Goal: Navigation & Orientation: Find specific page/section

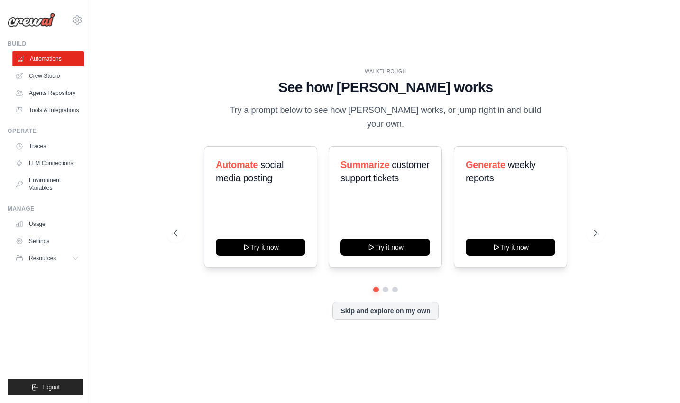
click at [48, 58] on link "Automations" at bounding box center [48, 58] width 72 height 15
click at [598, 229] on icon at bounding box center [596, 232] width 9 height 9
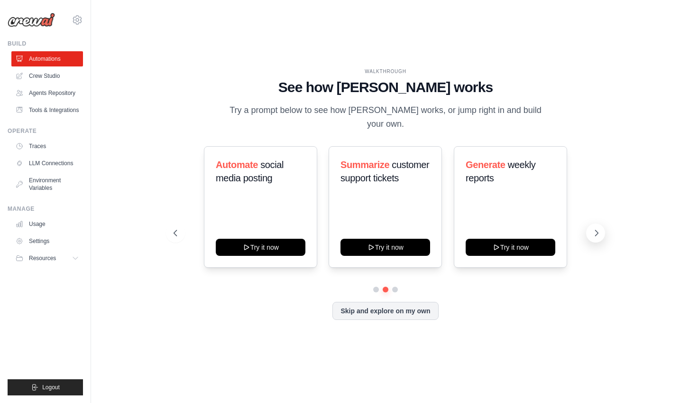
click at [598, 228] on icon at bounding box center [596, 232] width 9 height 9
click at [396, 312] on div "Skip and explore on my own" at bounding box center [386, 311] width 424 height 18
click at [395, 305] on button "Skip and explore on my own" at bounding box center [385, 310] width 106 height 18
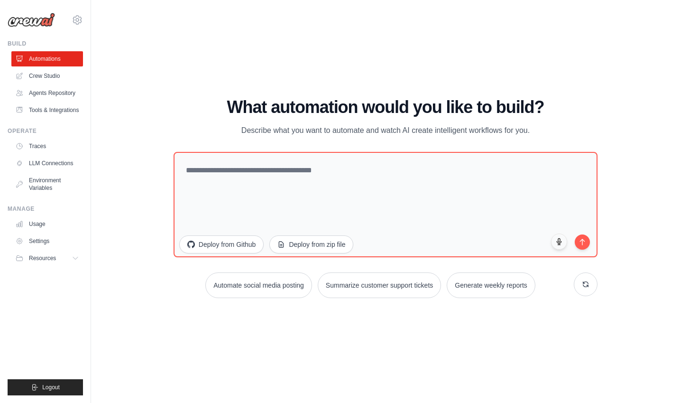
click at [84, 19] on div "aiden.muneath@deerfieldgroup.com Deerfield Group Deerfield Agency Settings GitH…" at bounding box center [45, 201] width 91 height 403
click at [81, 18] on icon at bounding box center [77, 19] width 11 height 11
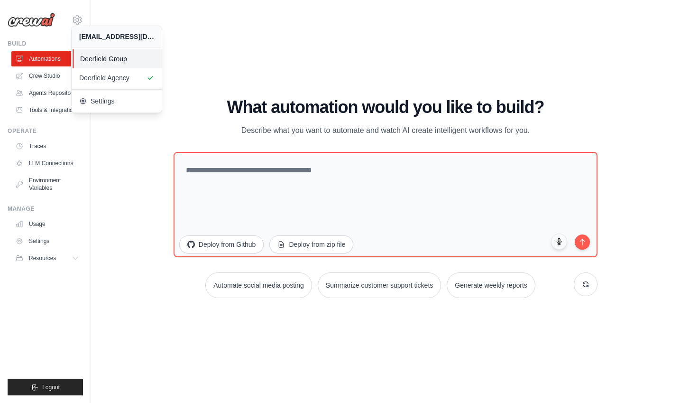
click at [91, 57] on span "Deerfield Group" at bounding box center [117, 58] width 75 height 9
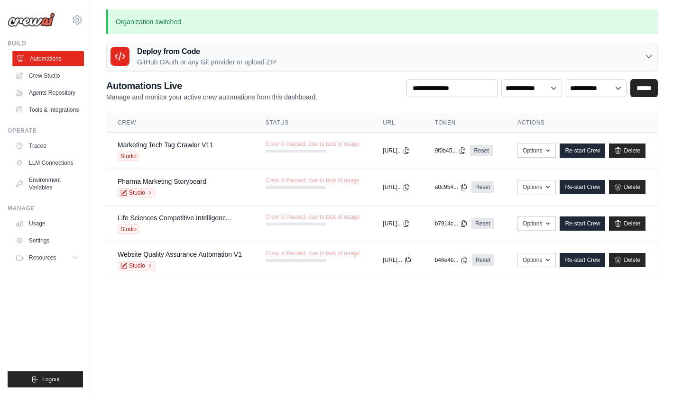
click at [64, 59] on link "Automations" at bounding box center [48, 58] width 72 height 15
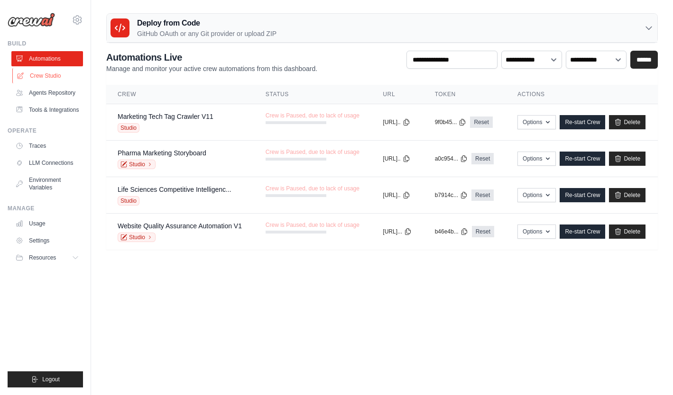
click at [55, 73] on link "Crew Studio" at bounding box center [48, 75] width 72 height 15
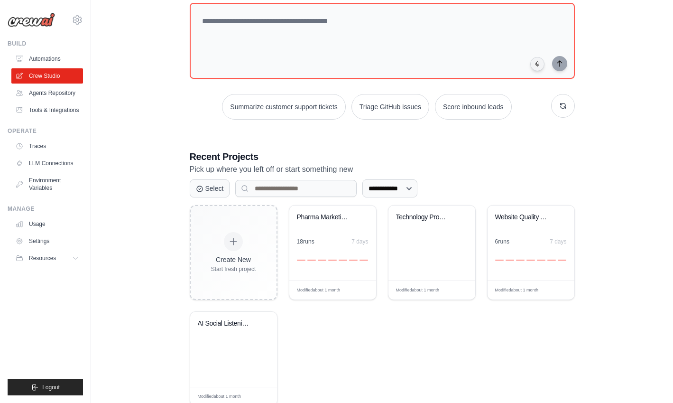
scroll to position [79, 0]
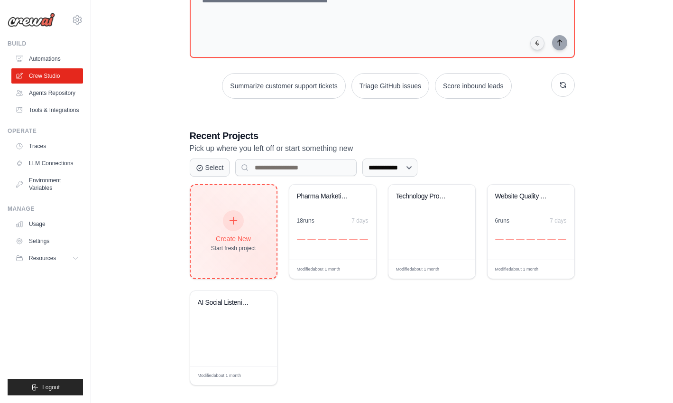
click at [259, 240] on div "Create New Start fresh project" at bounding box center [234, 231] width 86 height 93
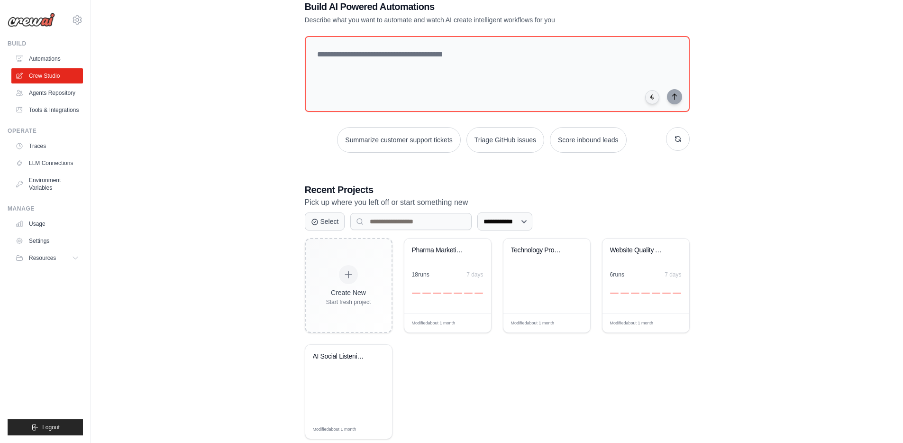
scroll to position [0, 0]
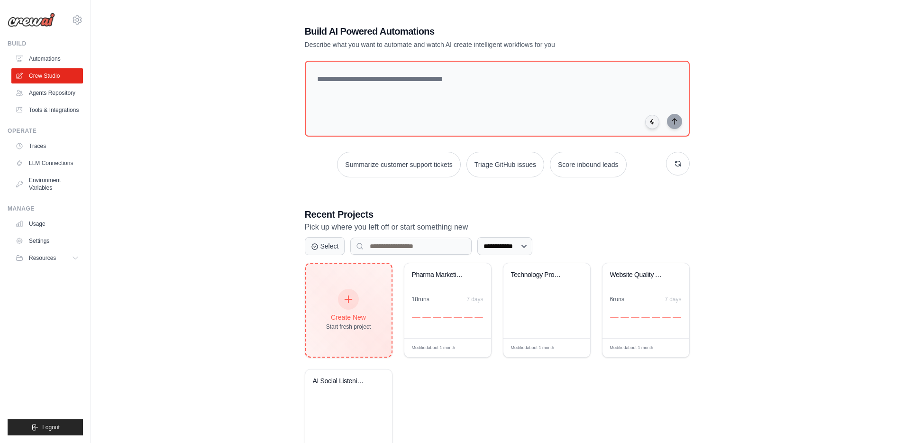
click at [361, 291] on div "Create New Start fresh project" at bounding box center [348, 310] width 45 height 41
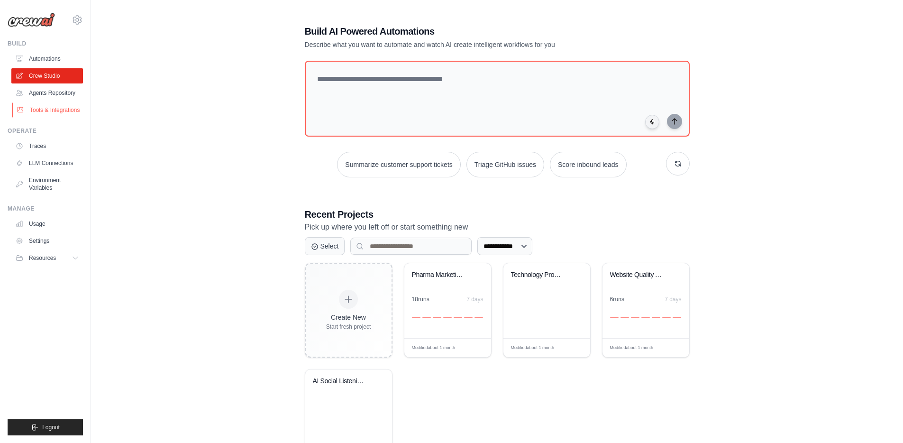
click at [28, 106] on link "Tools & Integrations" at bounding box center [48, 109] width 72 height 15
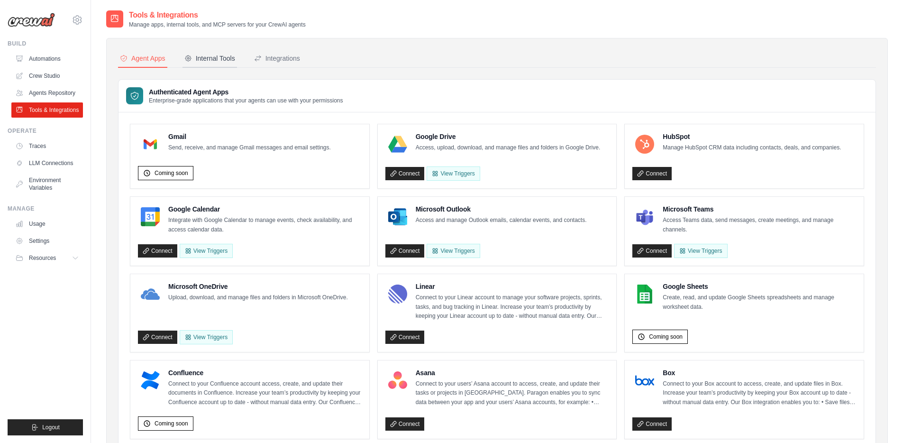
click at [216, 61] on div "Internal Tools" at bounding box center [209, 58] width 51 height 9
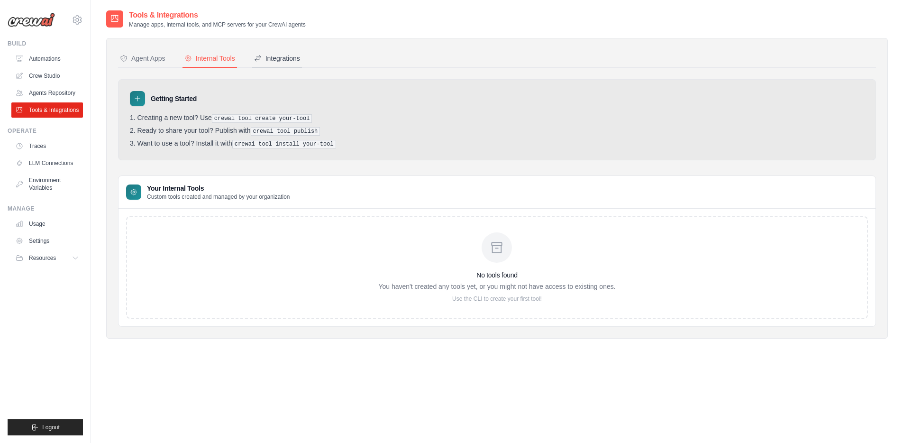
click at [299, 63] on button "Integrations" at bounding box center [277, 59] width 50 height 18
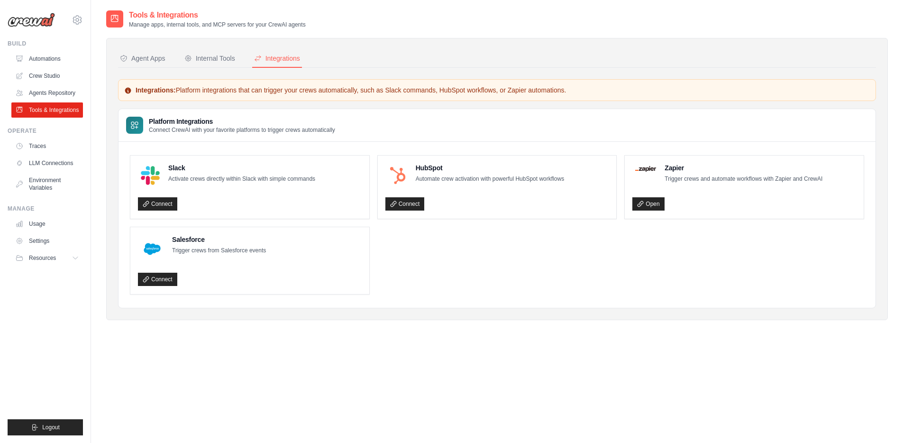
click at [243, 67] on nav "Agent Apps Internal Tools Integrations" at bounding box center [497, 59] width 758 height 18
click at [231, 65] on button "Internal Tools" at bounding box center [210, 59] width 55 height 18
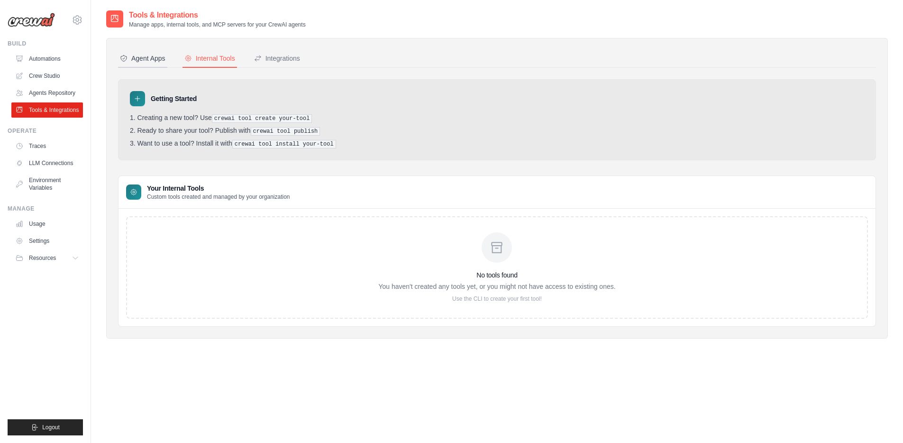
click at [145, 59] on div "Agent Apps" at bounding box center [143, 58] width 46 height 9
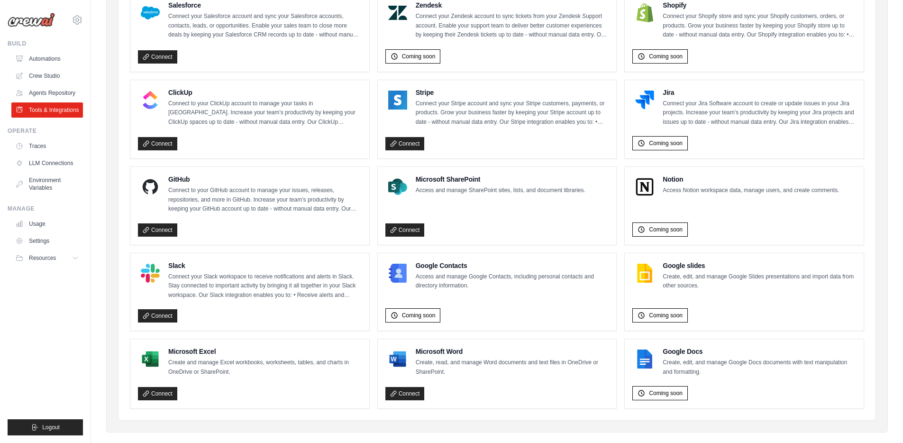
scroll to position [465, 0]
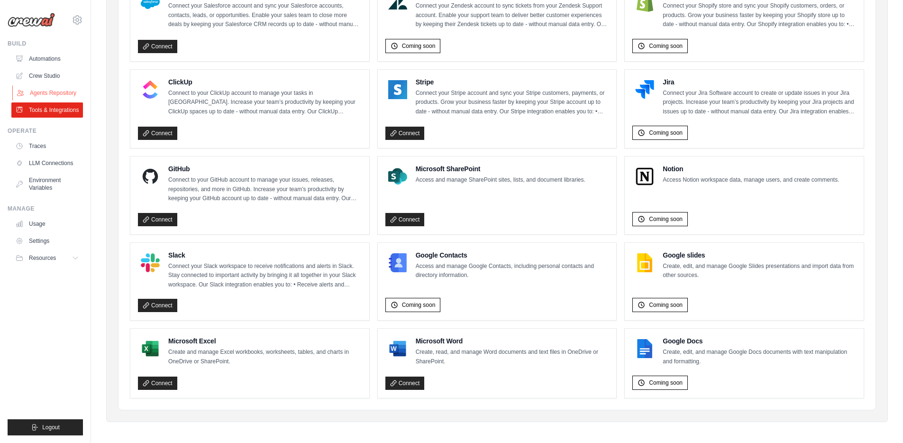
click at [57, 91] on link "Agents Repository" at bounding box center [48, 92] width 72 height 15
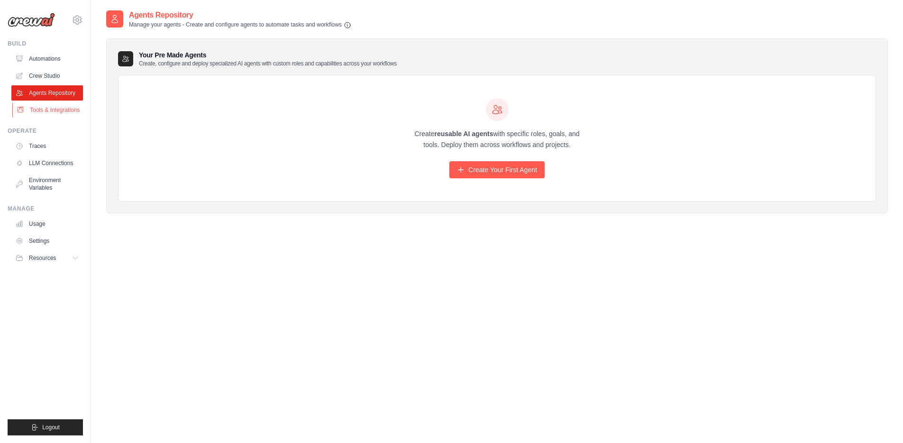
click at [44, 107] on link "Tools & Integrations" at bounding box center [48, 109] width 72 height 15
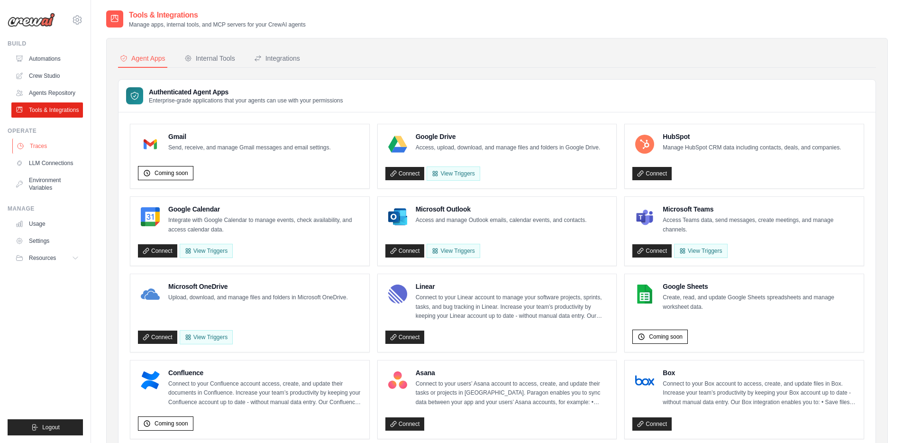
click at [48, 146] on link "Traces" at bounding box center [48, 145] width 72 height 15
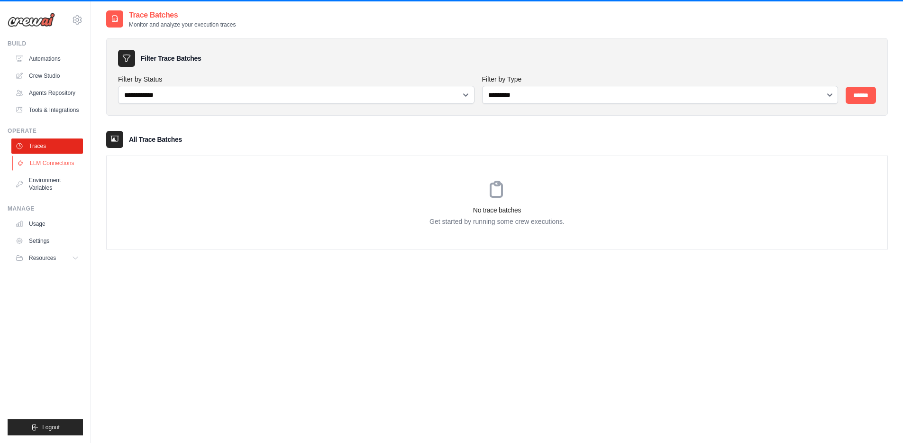
click at [26, 157] on link "LLM Connections" at bounding box center [48, 163] width 72 height 15
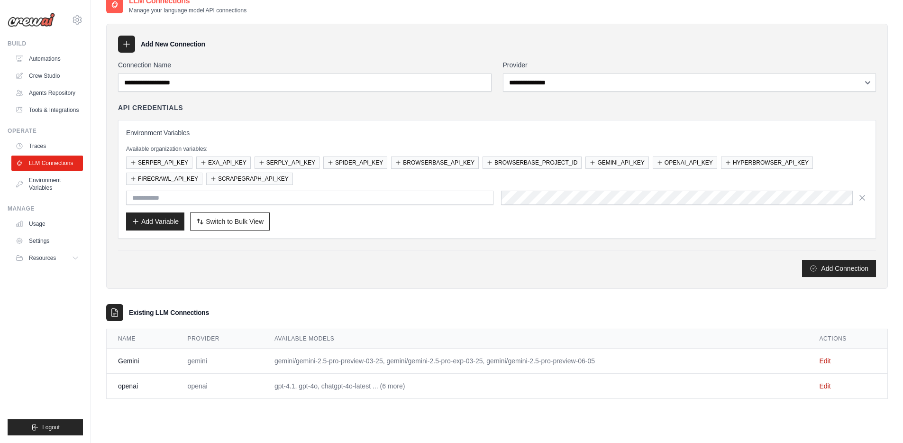
scroll to position [19, 0]
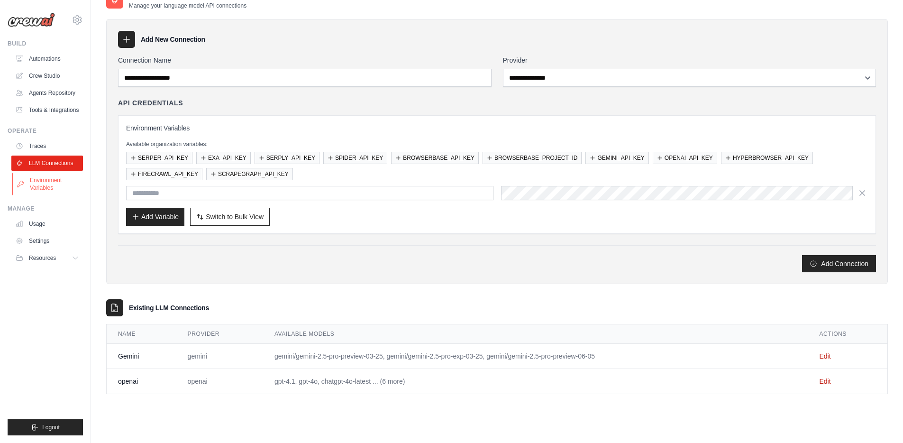
click at [35, 180] on link "Environment Variables" at bounding box center [48, 184] width 72 height 23
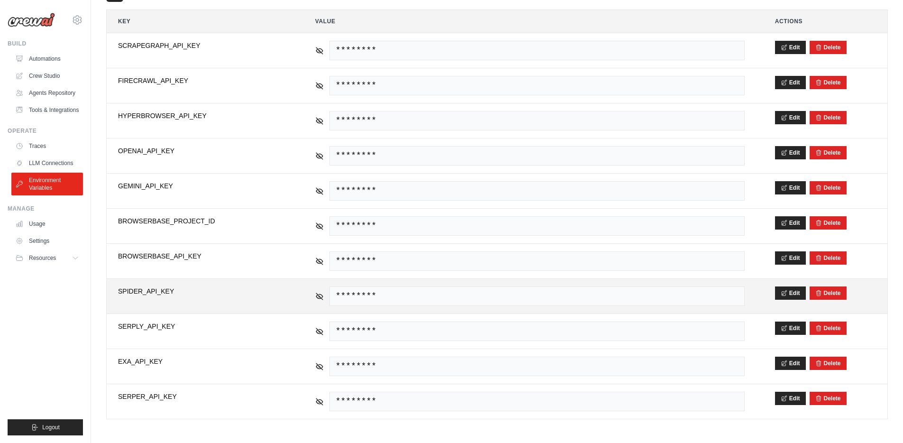
scroll to position [171, 0]
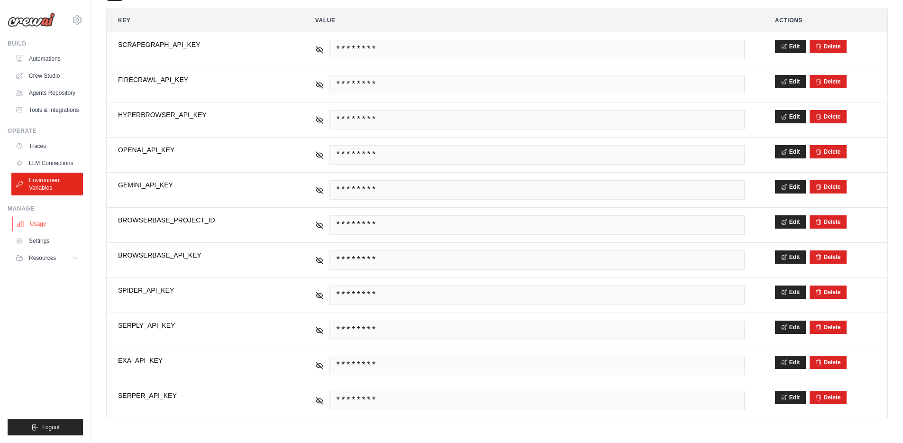
click at [56, 223] on link "Usage" at bounding box center [48, 223] width 72 height 15
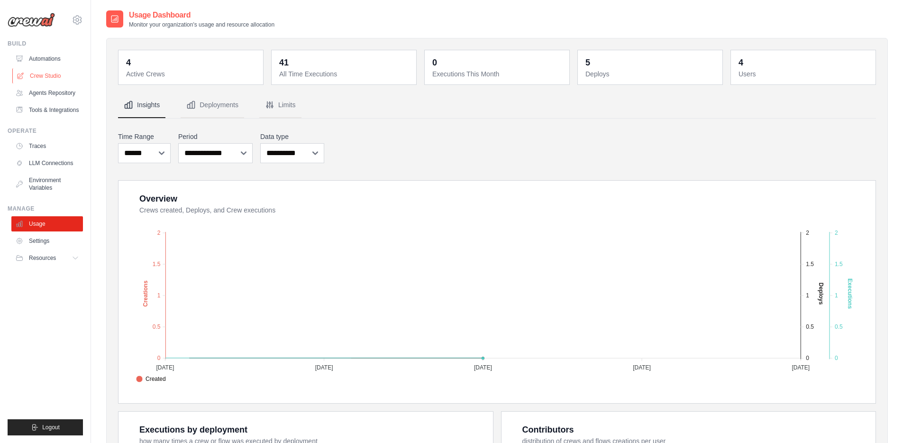
click at [43, 79] on link "Crew Studio" at bounding box center [48, 75] width 72 height 15
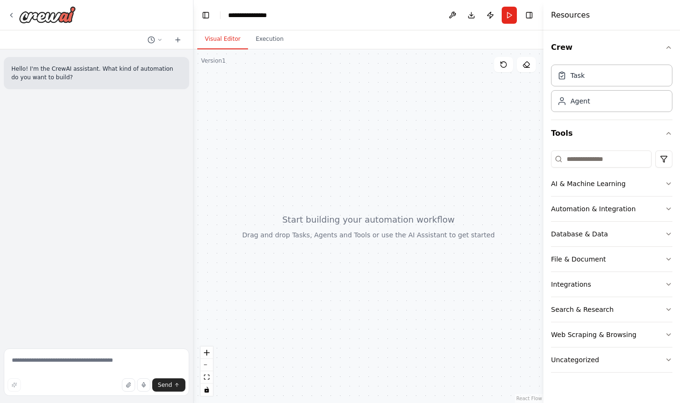
drag, startPoint x: 233, startPoint y: 214, endPoint x: 193, endPoint y: 210, distance: 39.6
click at [193, 210] on div "**********" at bounding box center [340, 201] width 680 height 403
click at [602, 156] on input at bounding box center [601, 158] width 101 height 17
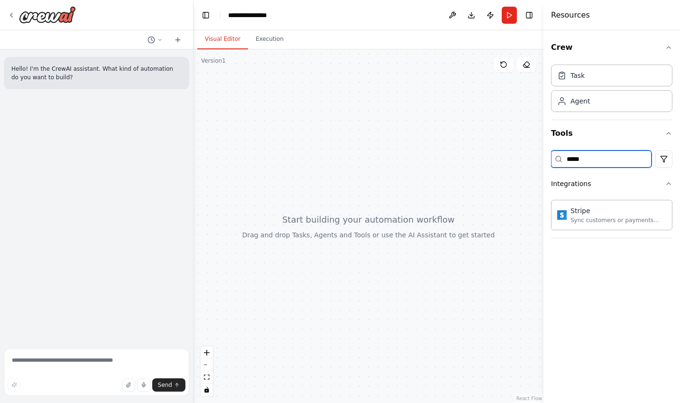
type input "******"
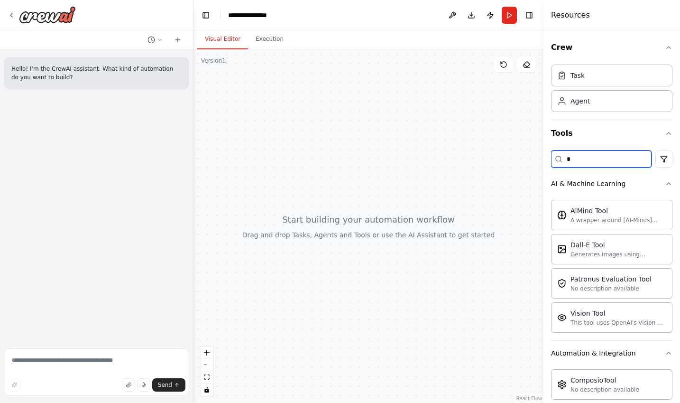
type input "*"
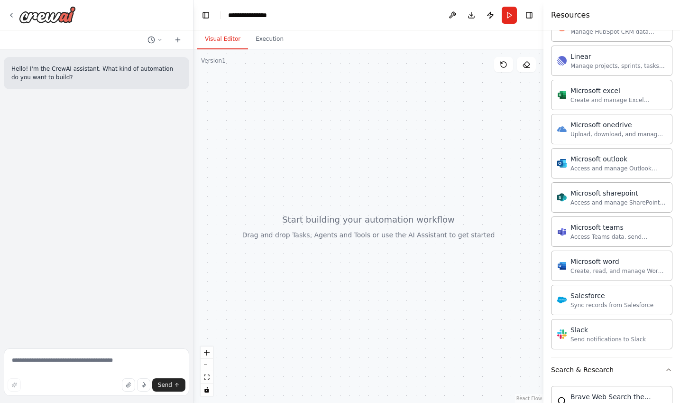
scroll to position [974, 0]
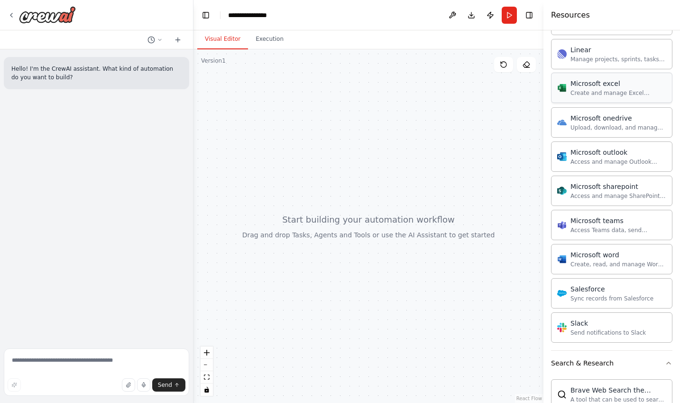
click at [589, 96] on div "Create and manage Excel workbooks, worksheets, tables, and charts in OneDrive o…" at bounding box center [618, 93] width 96 height 8
click at [594, 91] on div "Create and manage Excel workbooks, worksheets, tables, and charts in OneDrive o…" at bounding box center [618, 93] width 96 height 8
click at [207, 351] on icon "zoom in" at bounding box center [207, 352] width 6 height 6
click at [470, 114] on div at bounding box center [368, 225] width 350 height 353
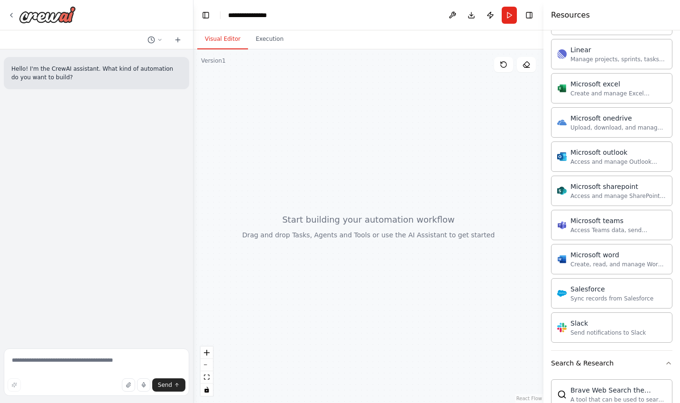
drag, startPoint x: 458, startPoint y: 119, endPoint x: 434, endPoint y: 130, distance: 26.5
click at [452, 121] on div at bounding box center [368, 225] width 350 height 353
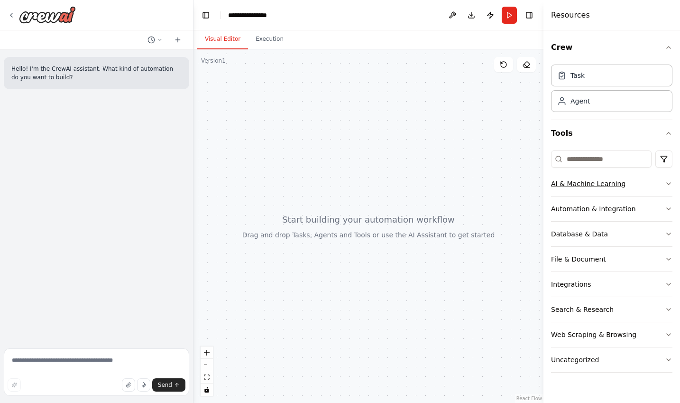
click at [604, 183] on div "AI & Machine Learning" at bounding box center [588, 183] width 74 height 9
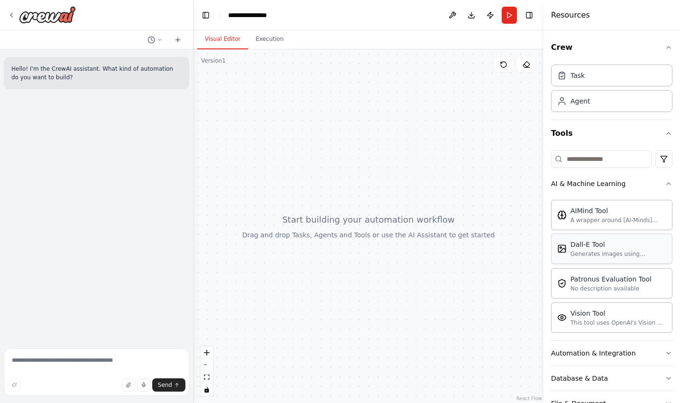
click at [605, 247] on div "Dall-E Tool" at bounding box center [618, 243] width 96 height 9
click at [665, 183] on icon "button" at bounding box center [669, 184] width 8 height 8
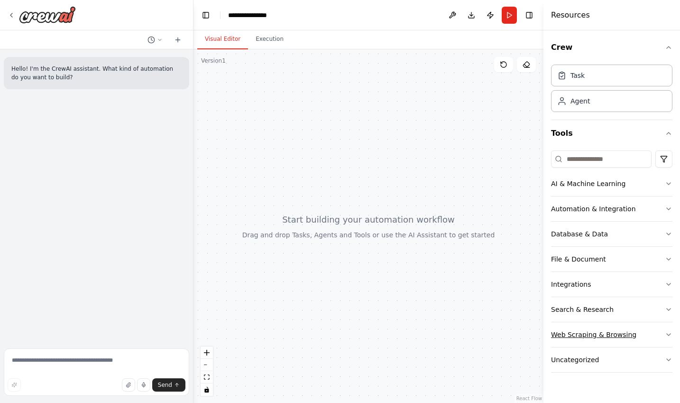
click at [580, 332] on div "Web Scraping & Browsing" at bounding box center [593, 333] width 85 height 9
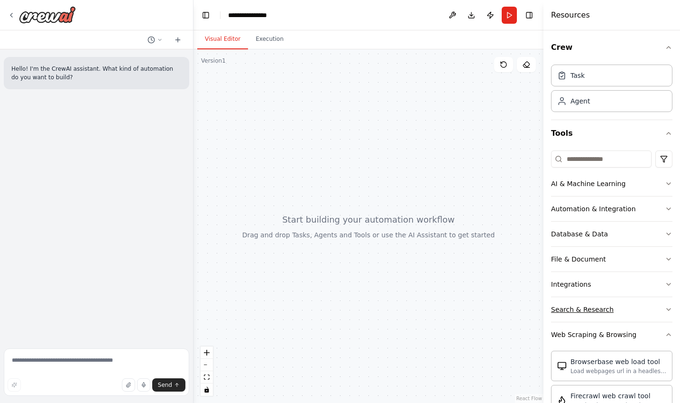
click at [588, 307] on div "Search & Research" at bounding box center [582, 308] width 63 height 9
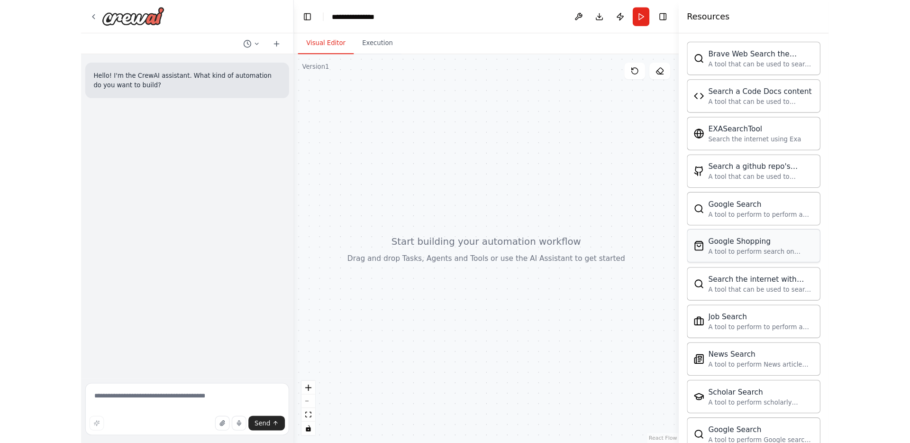
scroll to position [292, 0]
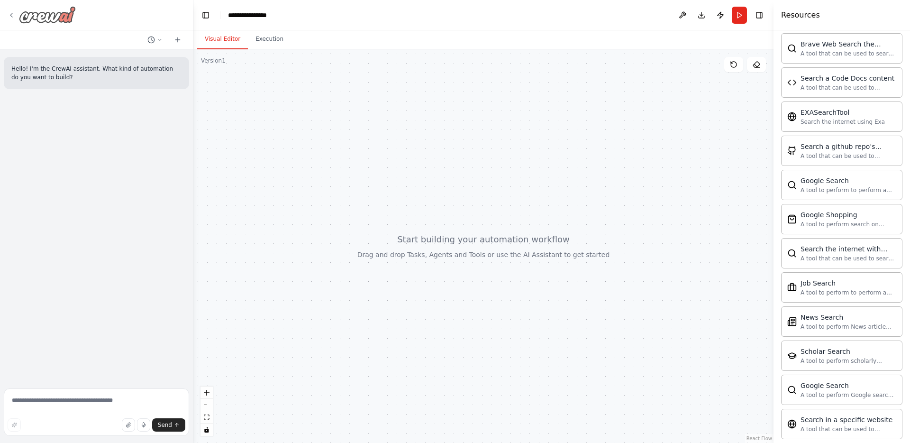
click at [25, 17] on img at bounding box center [47, 14] width 57 height 17
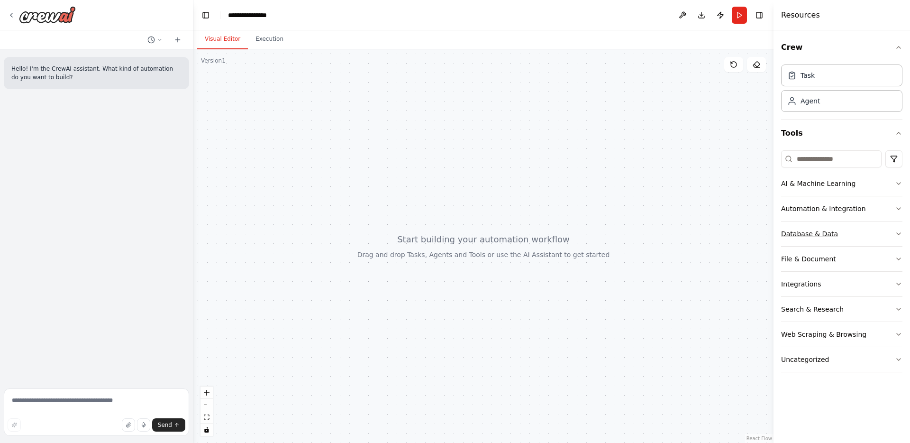
click at [835, 242] on button "Database & Data" at bounding box center [841, 233] width 121 height 25
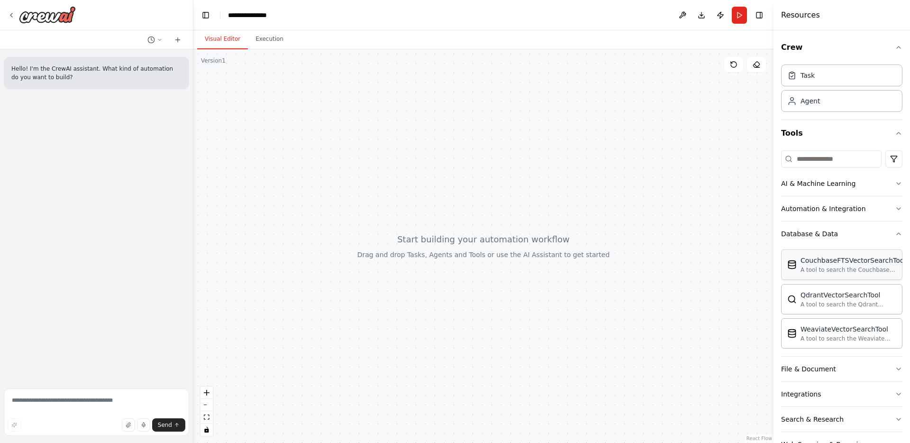
click at [815, 270] on div "A tool to search the Couchbase database for relevant information on internal do…" at bounding box center [853, 270] width 105 height 8
click at [815, 269] on div "A tool to search the Couchbase database for relevant information on internal do…" at bounding box center [853, 270] width 105 height 8
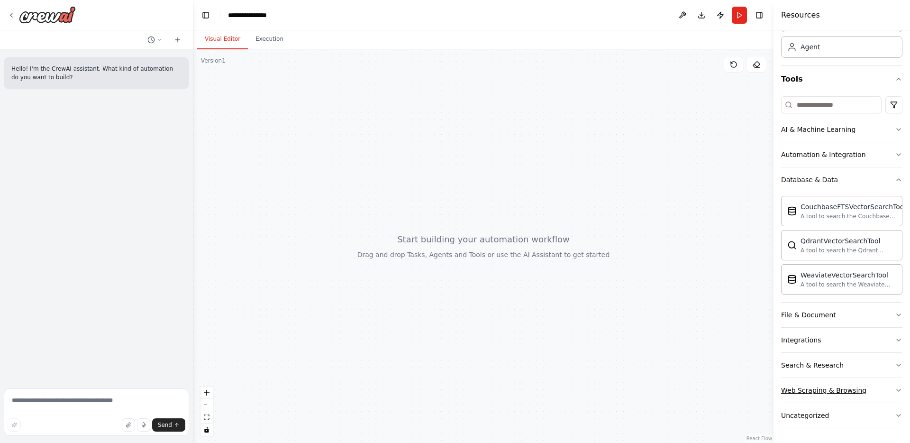
scroll to position [55, 0]
drag, startPoint x: 836, startPoint y: 392, endPoint x: 710, endPoint y: 385, distance: 126.3
click at [710, 385] on div "**********" at bounding box center [455, 221] width 910 height 443
click at [886, 392] on button "Web Scraping & Browsing" at bounding box center [841, 389] width 121 height 25
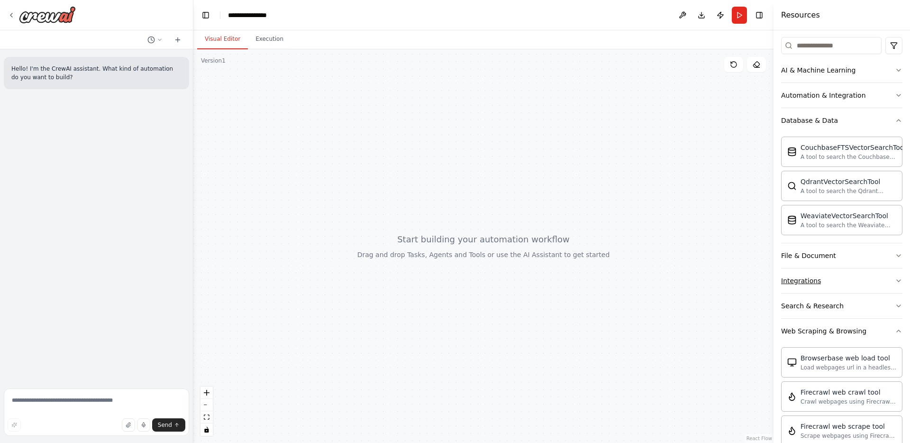
scroll to position [0, 0]
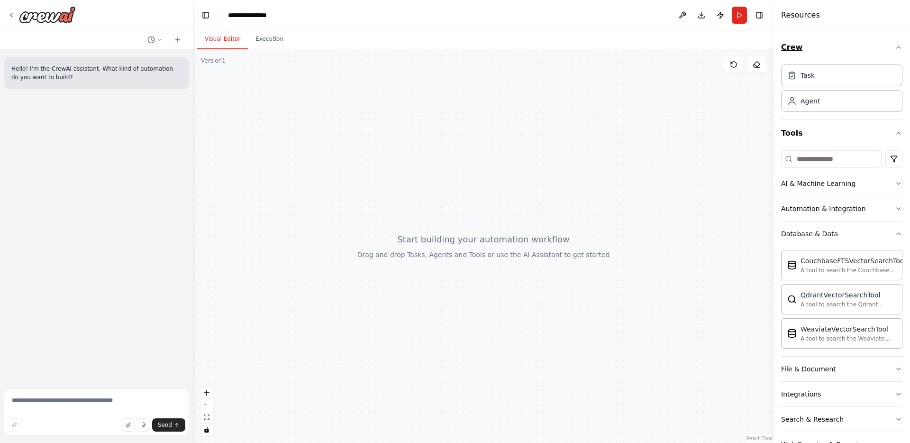
click at [895, 47] on icon "button" at bounding box center [899, 48] width 8 height 8
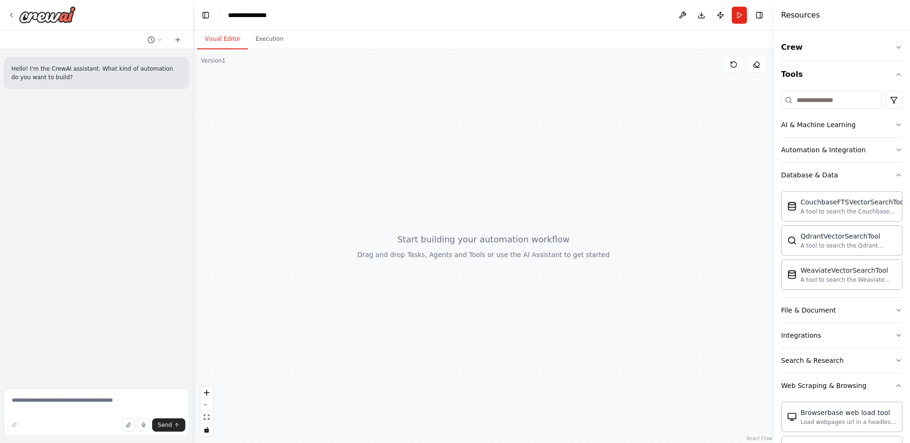
click at [101, 142] on div "Hello! I'm the CrewAI assistant. What kind of automation do you want to build?" at bounding box center [96, 216] width 193 height 335
click at [6, 16] on div at bounding box center [96, 15] width 193 height 30
click at [9, 15] on icon at bounding box center [12, 15] width 8 height 8
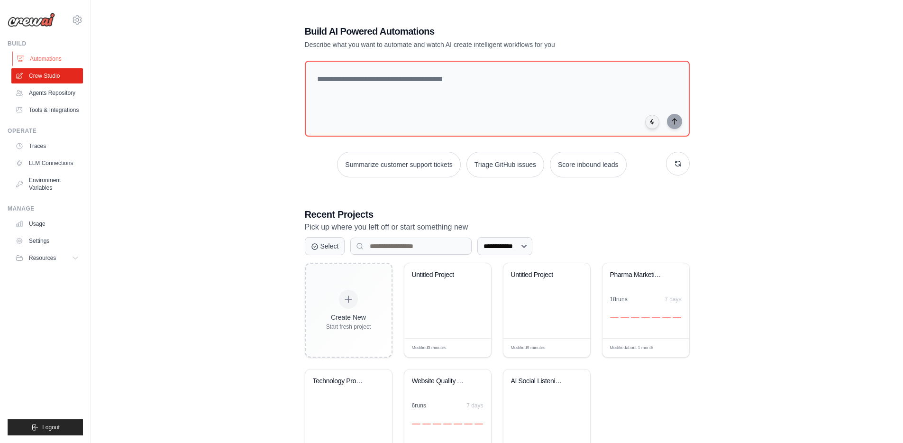
click at [63, 61] on link "Automations" at bounding box center [48, 58] width 72 height 15
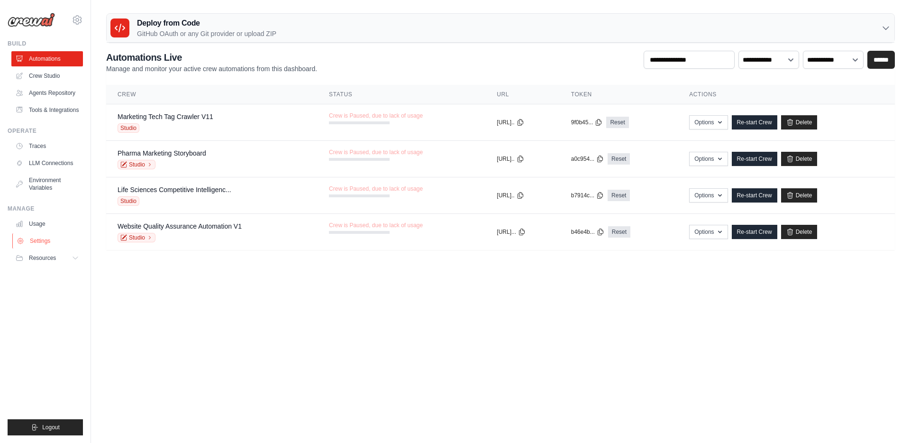
click at [64, 241] on link "Settings" at bounding box center [48, 240] width 72 height 15
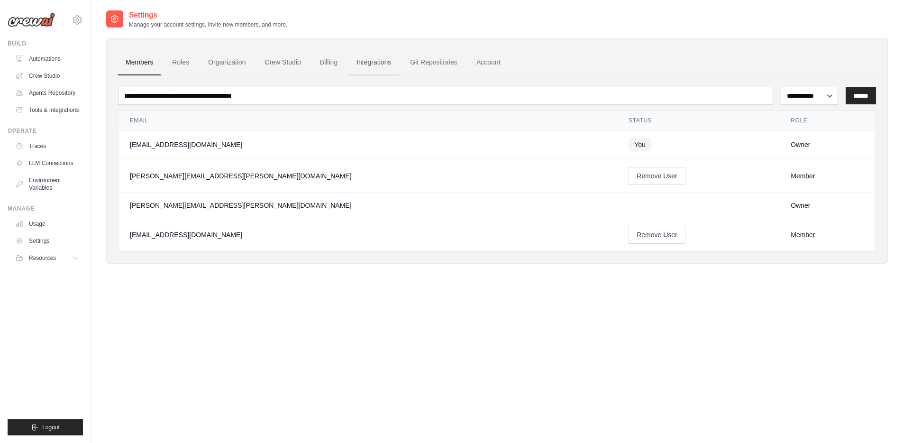
click at [384, 66] on link "Integrations" at bounding box center [374, 63] width 50 height 26
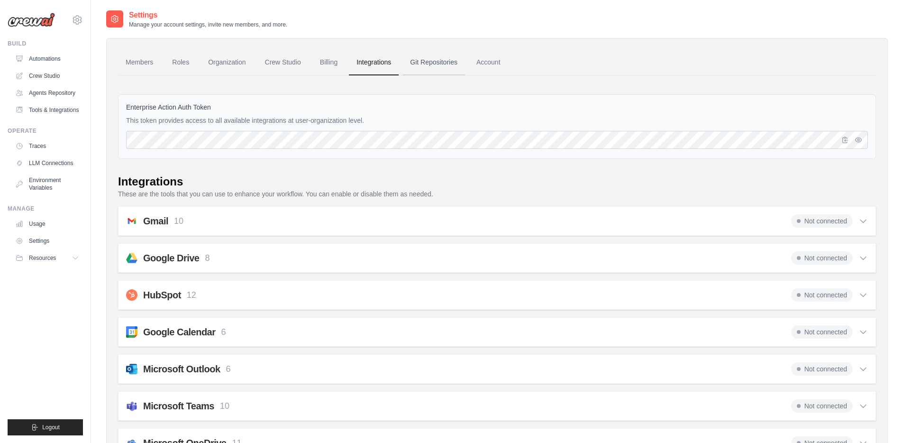
click at [433, 65] on link "Git Repositories" at bounding box center [434, 63] width 63 height 26
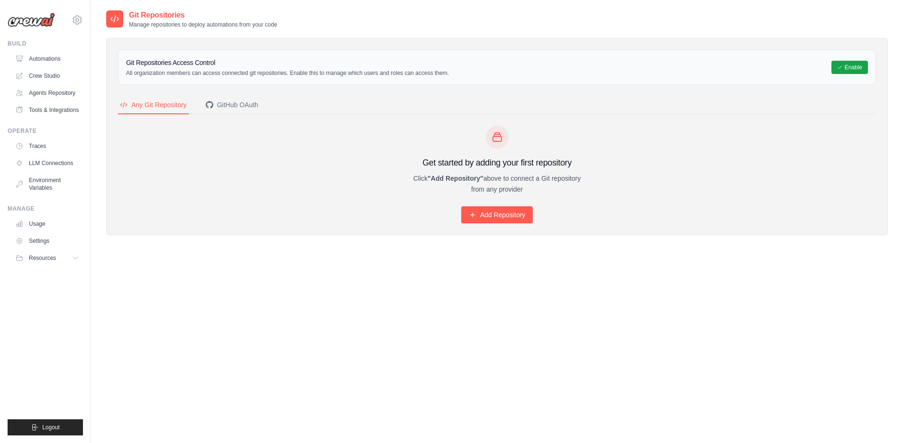
click at [333, 65] on h3 "Git Repositories Access Control" at bounding box center [287, 62] width 323 height 9
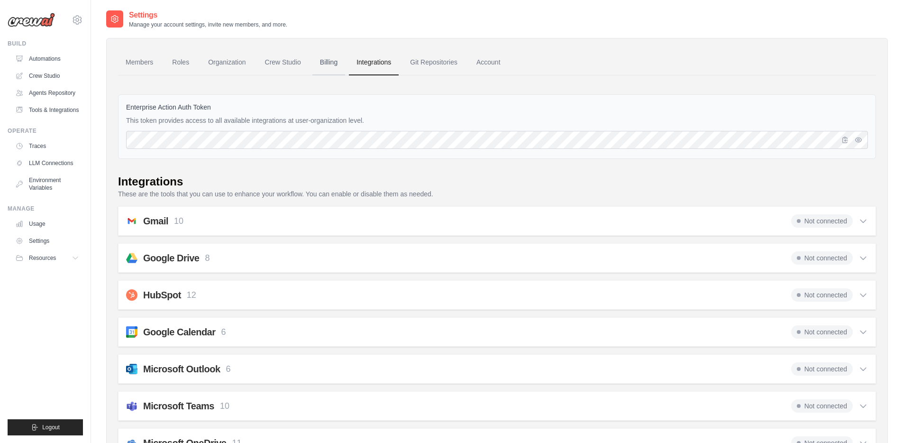
click at [334, 66] on link "Billing" at bounding box center [328, 63] width 33 height 26
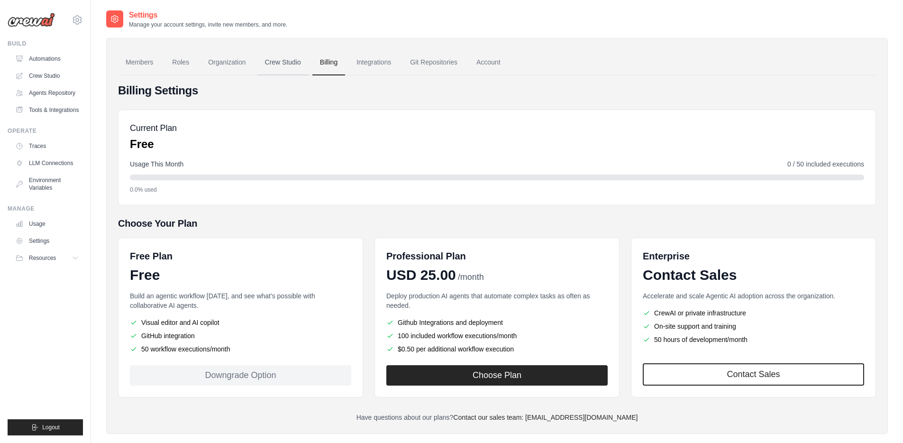
click at [279, 64] on link "Crew Studio" at bounding box center [282, 63] width 51 height 26
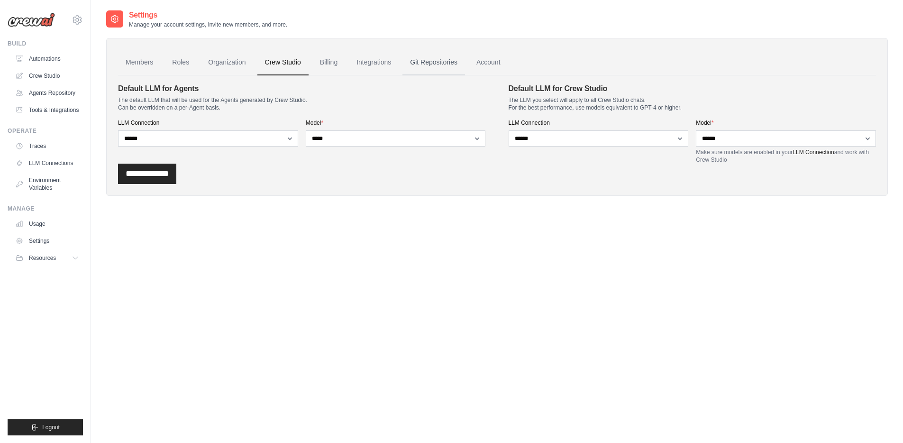
click at [417, 64] on link "Git Repositories" at bounding box center [434, 63] width 63 height 26
click at [226, 64] on link "Organization" at bounding box center [227, 63] width 53 height 26
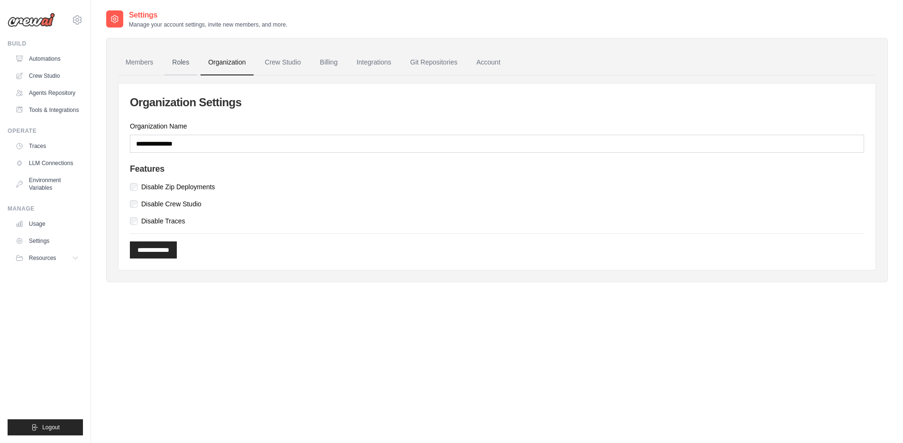
click at [187, 66] on link "Roles" at bounding box center [181, 63] width 32 height 26
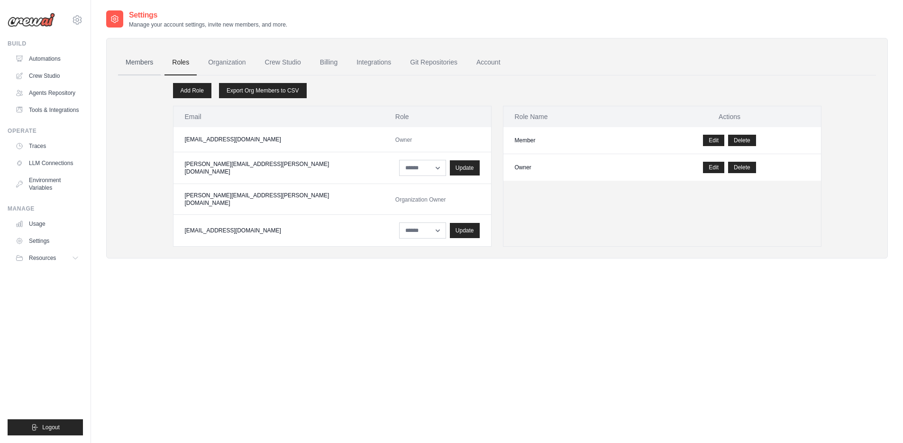
click at [136, 65] on link "Members" at bounding box center [139, 63] width 43 height 26
